Goal: Task Accomplishment & Management: Manage account settings

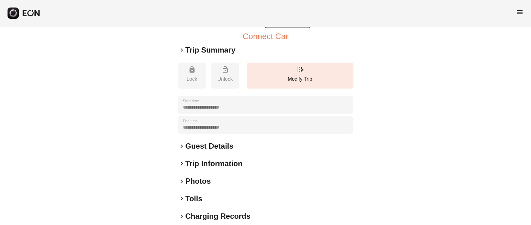
scroll to position [111, 0]
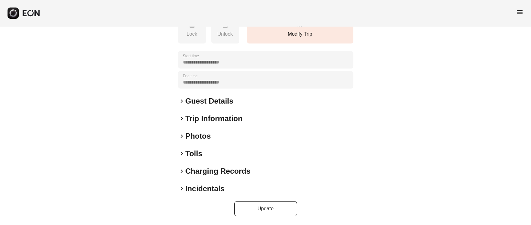
click at [199, 121] on h2 "Trip Information" at bounding box center [213, 119] width 57 height 10
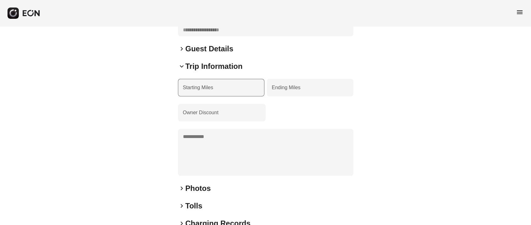
scroll to position [215, 0]
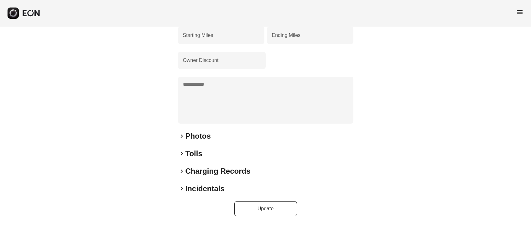
click at [197, 135] on h2 "Photos" at bounding box center [197, 136] width 25 height 10
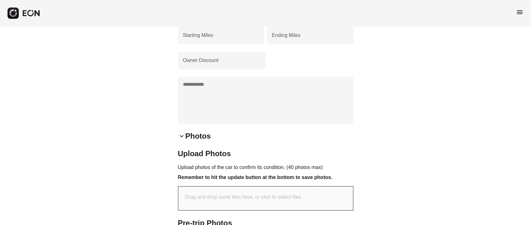
scroll to position [348, 0]
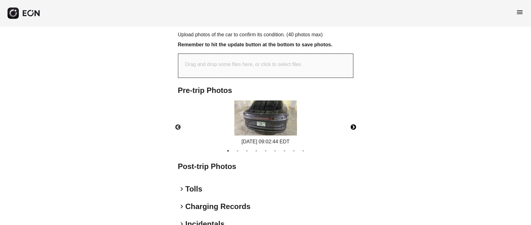
click at [352, 126] on button "Next" at bounding box center [353, 127] width 22 height 22
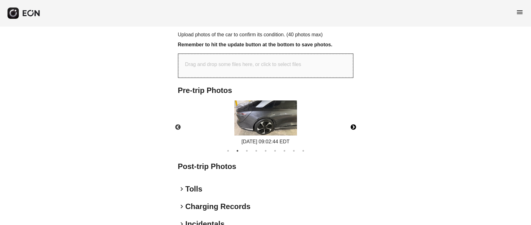
click at [352, 126] on button "Next" at bounding box center [353, 127] width 22 height 22
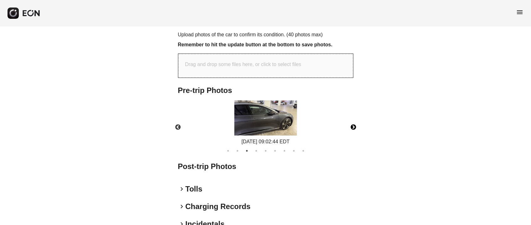
click at [352, 126] on button "Next" at bounding box center [353, 127] width 22 height 22
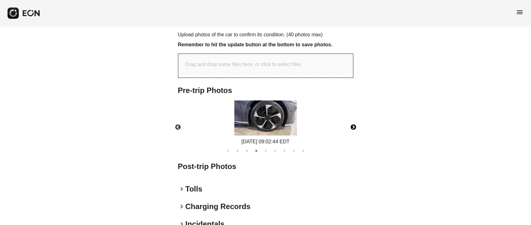
click at [352, 126] on button "Next" at bounding box center [353, 127] width 22 height 22
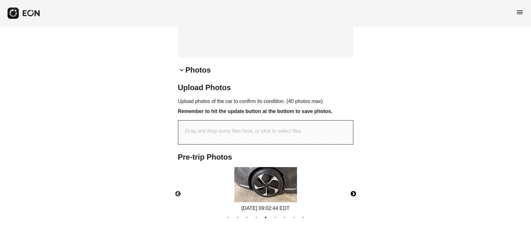
scroll to position [375, 0]
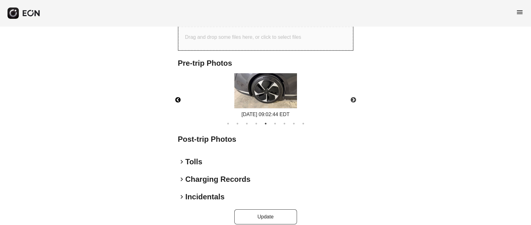
click at [179, 105] on button "Previous" at bounding box center [178, 100] width 22 height 22
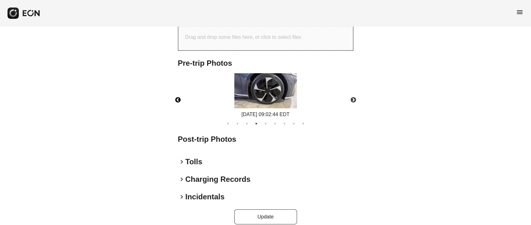
click at [179, 102] on button "Previous" at bounding box center [178, 100] width 22 height 22
click at [178, 103] on button "Previous" at bounding box center [178, 100] width 22 height 22
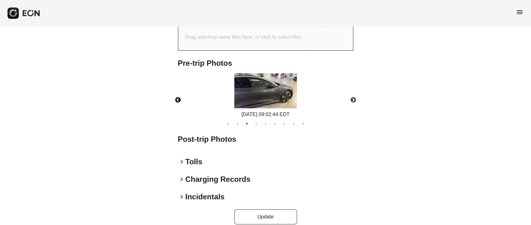
click at [178, 103] on button "Previous" at bounding box center [178, 100] width 22 height 22
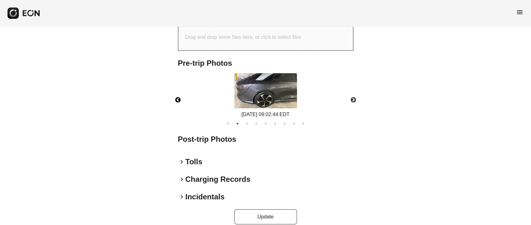
click at [178, 103] on button "Previous" at bounding box center [178, 100] width 22 height 22
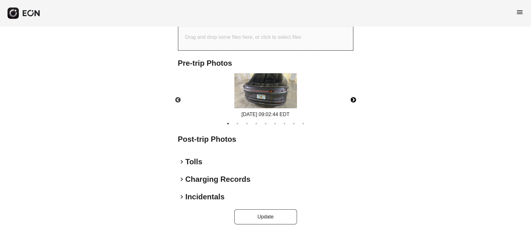
click at [350, 101] on button "Next" at bounding box center [353, 100] width 22 height 22
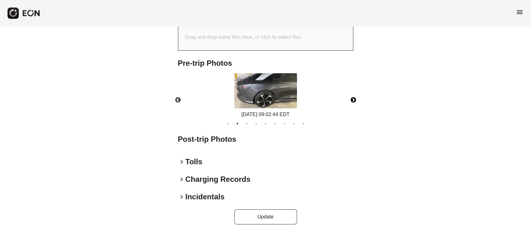
click at [352, 101] on button "Next" at bounding box center [353, 100] width 22 height 22
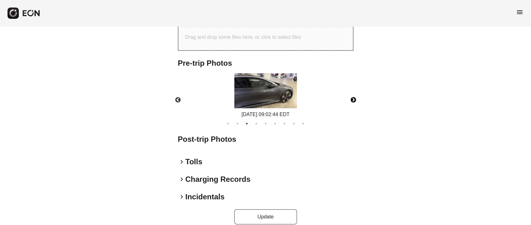
drag, startPoint x: 356, startPoint y: 98, endPoint x: 351, endPoint y: 98, distance: 4.4
click at [355, 98] on button "Next" at bounding box center [353, 100] width 22 height 22
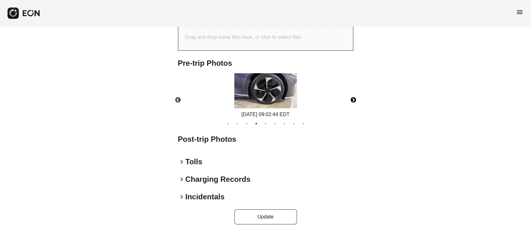
click at [357, 99] on button "Next" at bounding box center [353, 100] width 22 height 22
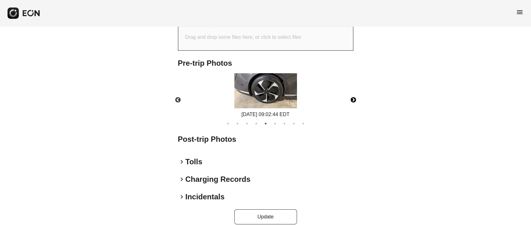
click at [352, 100] on button "Next" at bounding box center [353, 100] width 22 height 22
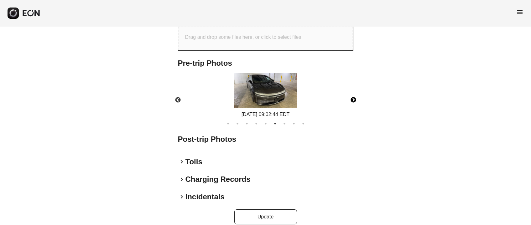
click at [353, 95] on button "Next" at bounding box center [353, 100] width 22 height 22
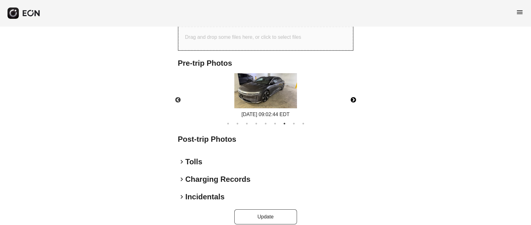
click at [354, 99] on button "Next" at bounding box center [353, 100] width 22 height 22
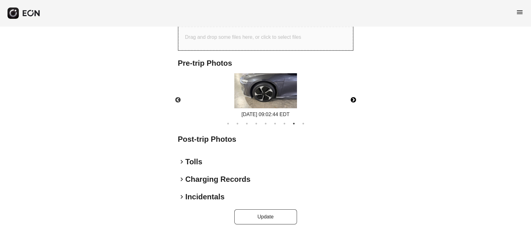
click at [352, 96] on button "Next" at bounding box center [353, 100] width 22 height 22
